Goal: Transaction & Acquisition: Purchase product/service

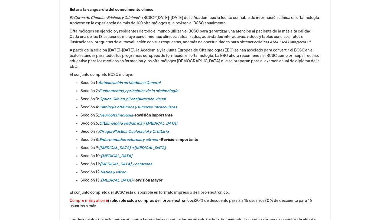
scroll to position [249, 0]
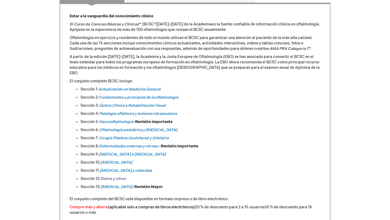
click at [120, 176] on font "Retina y vítreo" at bounding box center [113, 178] width 25 height 5
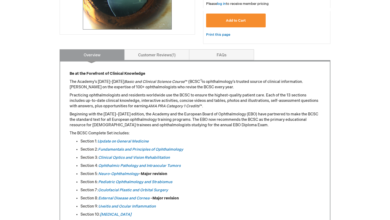
scroll to position [173, 0]
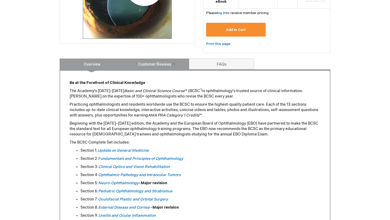
click at [160, 61] on link "Customer Reviews 1" at bounding box center [156, 64] width 65 height 11
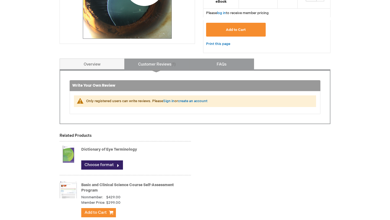
click at [215, 64] on link "FAQs" at bounding box center [221, 64] width 65 height 11
